Goal: Find specific page/section: Find specific page/section

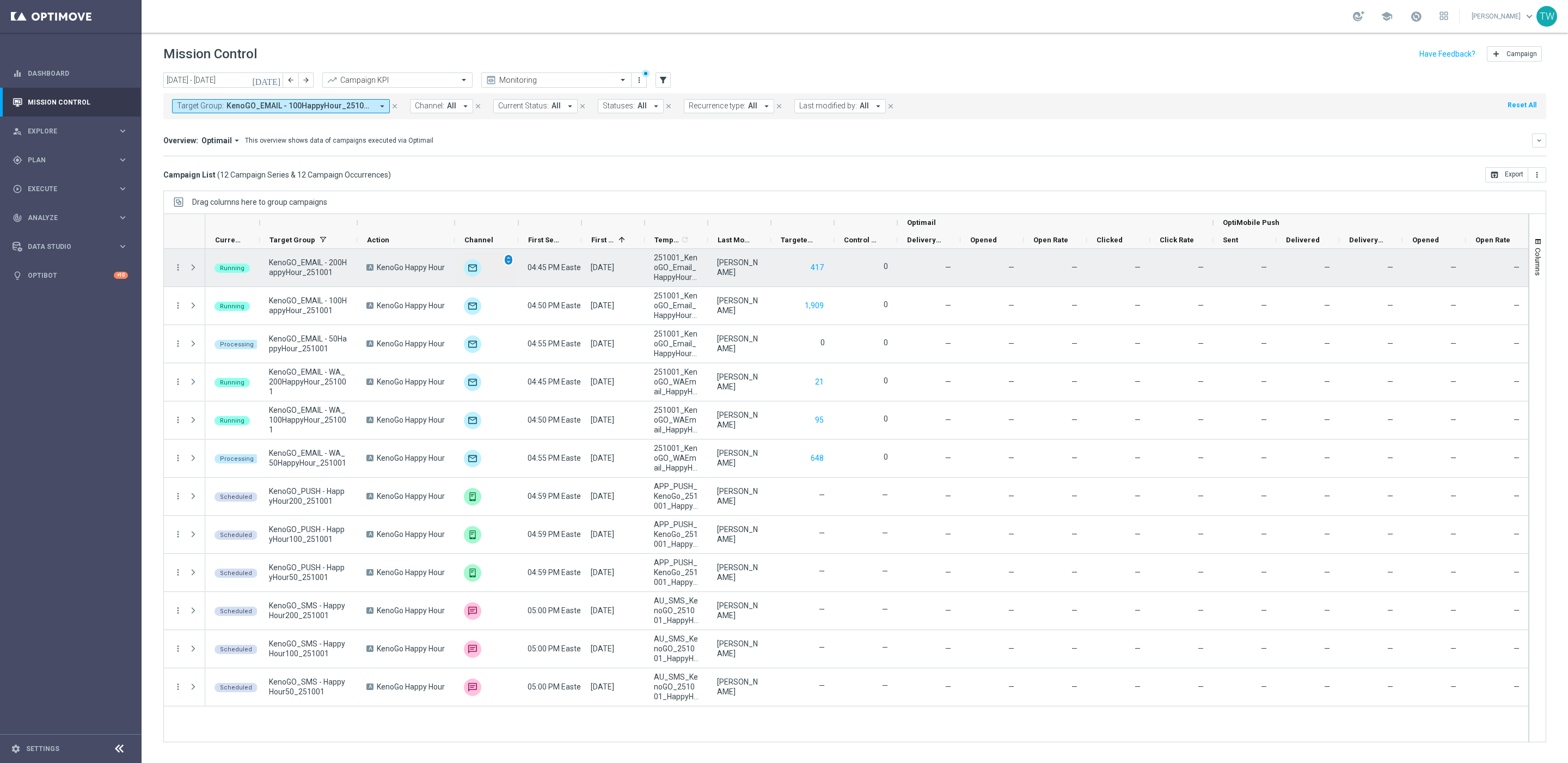
click at [512, 262] on div "unfold_more" at bounding box center [509, 260] width 10 height 12
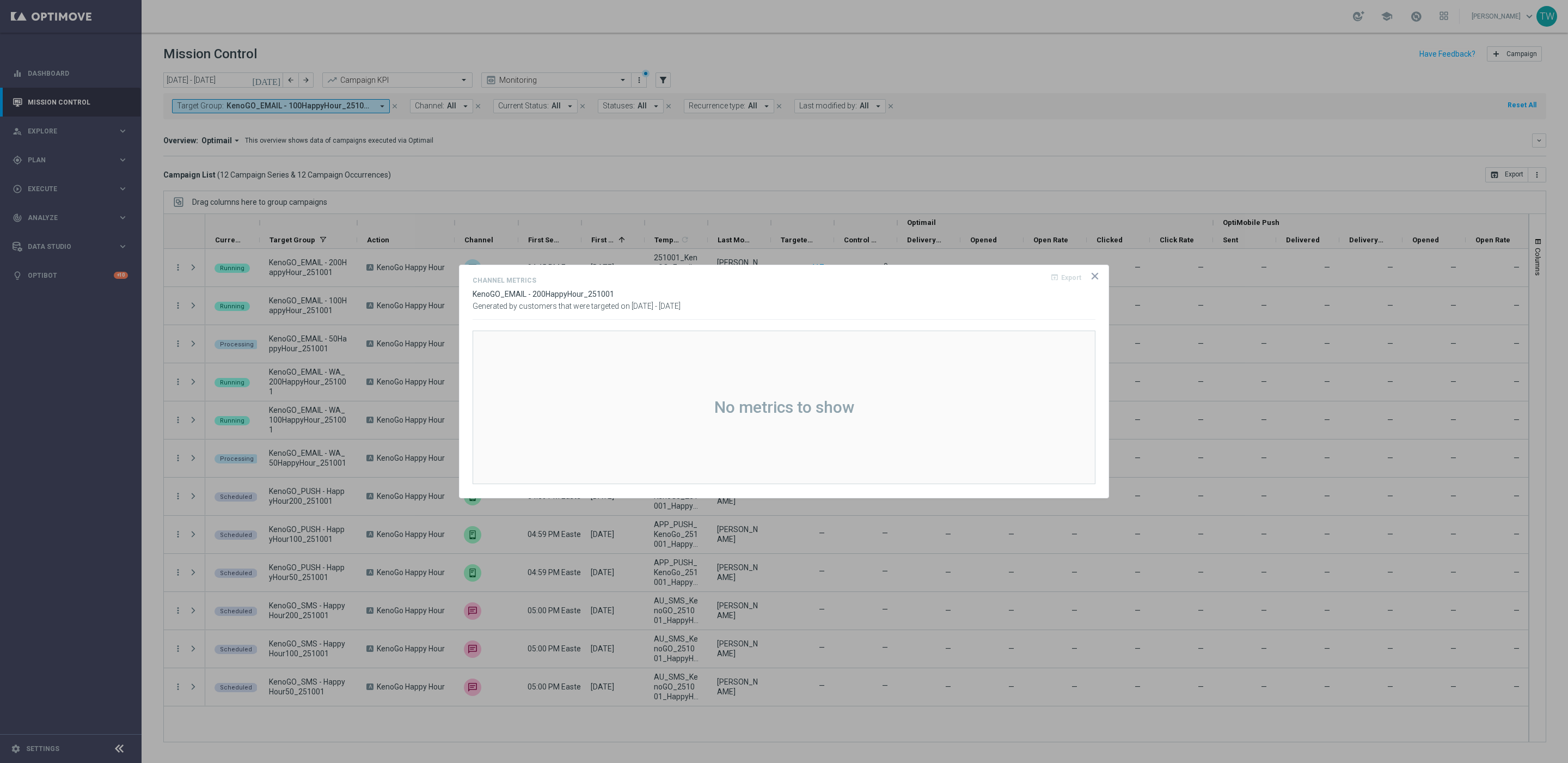
click at [1096, 278] on icon "icon" at bounding box center [1095, 275] width 11 height 11
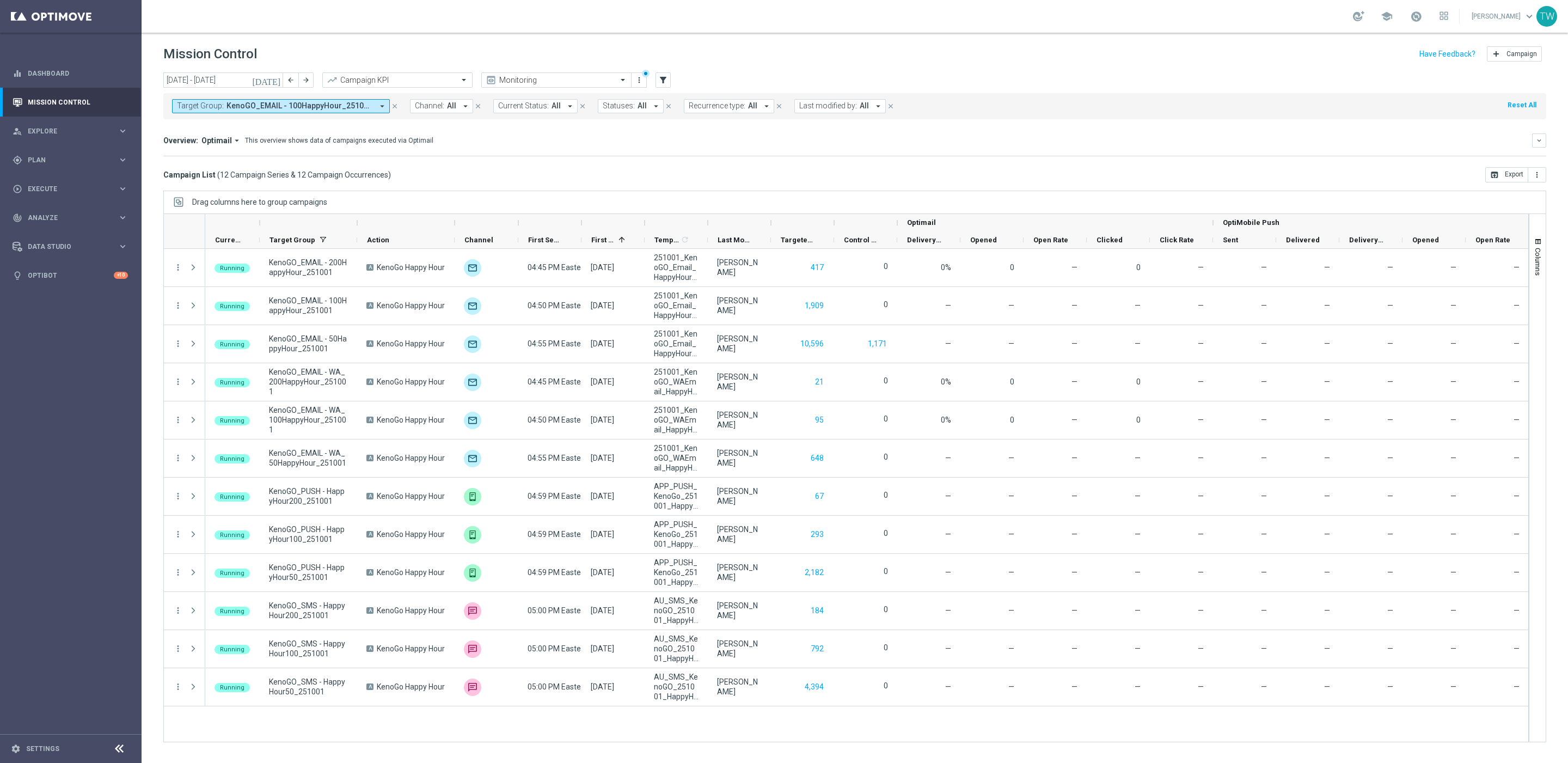
click at [708, 221] on div at bounding box center [707, 223] width 4 height 18
